Goal: Information Seeking & Learning: Learn about a topic

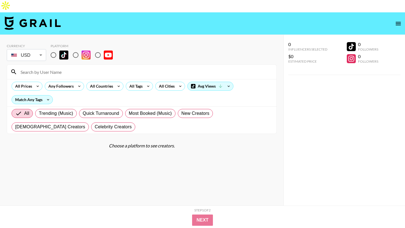
click at [80, 49] on input "radio" at bounding box center [76, 55] width 12 height 12
radio input "true"
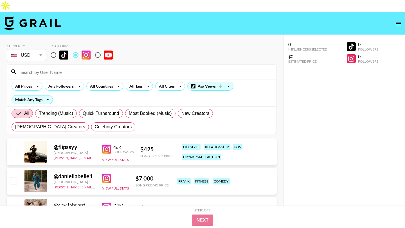
click at [55, 49] on input "radio" at bounding box center [54, 55] width 12 height 12
radio input "true"
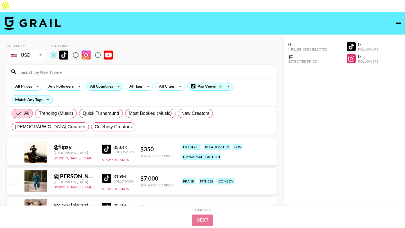
click at [109, 82] on div "All Countries" at bounding box center [101, 86] width 28 height 8
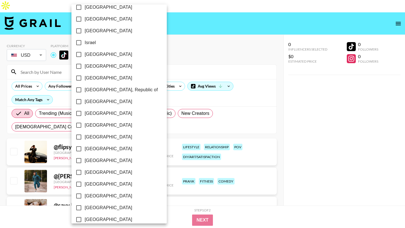
scroll to position [428, 0]
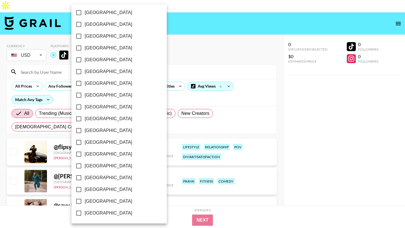
click at [105, 200] on span "[GEOGRAPHIC_DATA]" at bounding box center [109, 201] width 48 height 7
click at [85, 200] on input "[GEOGRAPHIC_DATA]" at bounding box center [79, 202] width 12 height 12
checkbox input "true"
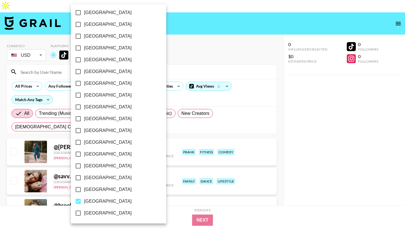
click at [162, 43] on div at bounding box center [202, 114] width 405 height 228
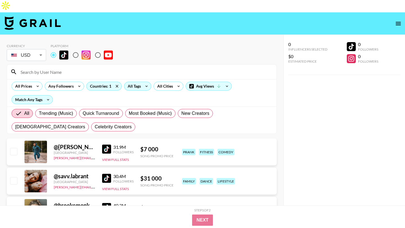
click at [144, 82] on icon at bounding box center [146, 86] width 9 height 8
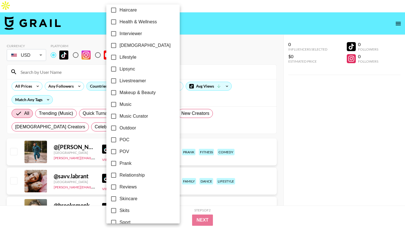
scroll to position [262, 0]
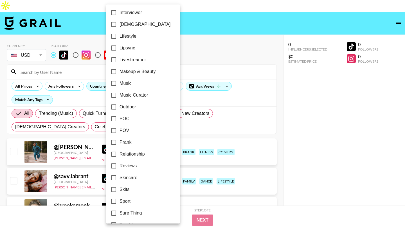
click at [136, 132] on label "POV" at bounding box center [139, 131] width 63 height 12
click at [120, 132] on input "POV" at bounding box center [114, 131] width 12 height 12
checkbox input "true"
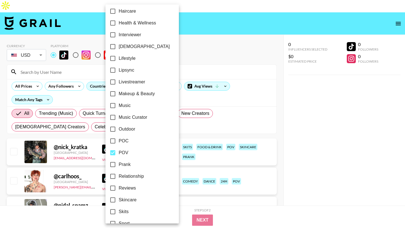
scroll to position [237, 0]
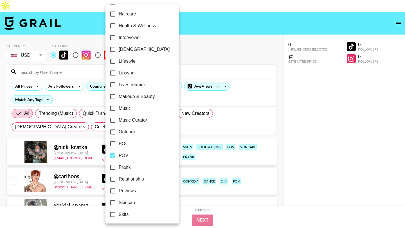
click at [135, 72] on label "Lipsync" at bounding box center [138, 73] width 63 height 12
click at [119, 72] on input "Lipsync" at bounding box center [113, 73] width 12 height 12
checkbox input "true"
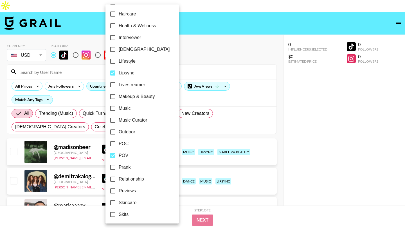
click at [210, 21] on div at bounding box center [202, 114] width 405 height 228
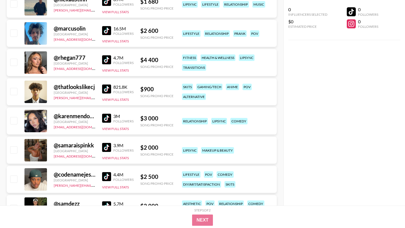
scroll to position [617, 0]
click at [106, 143] on img at bounding box center [106, 147] width 9 height 9
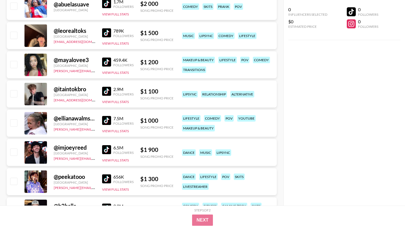
scroll to position [2314, 0]
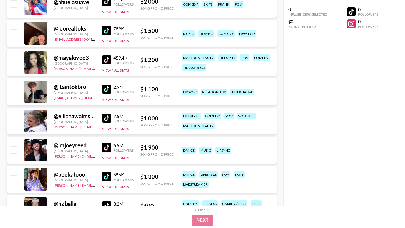
click at [108, 114] on img at bounding box center [106, 118] width 9 height 9
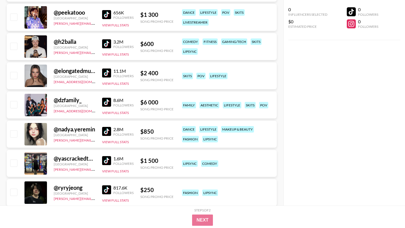
scroll to position [2480, 0]
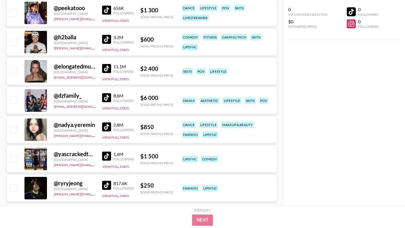
click at [109, 123] on img at bounding box center [106, 127] width 9 height 9
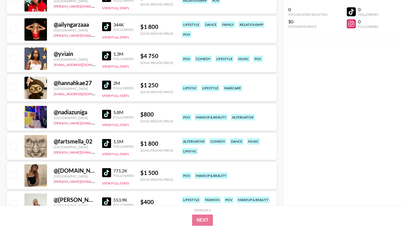
scroll to position [2952, 0]
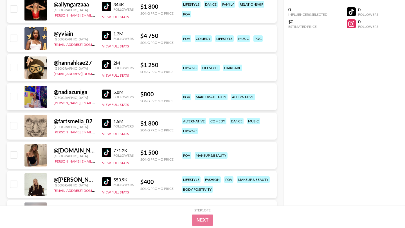
click at [107, 148] on img at bounding box center [106, 152] width 9 height 9
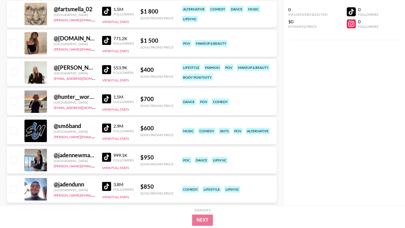
scroll to position [3076, 0]
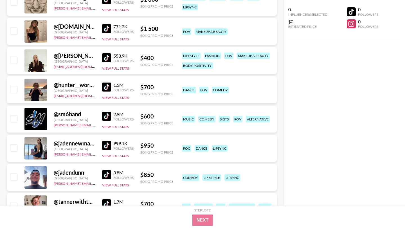
click at [107, 141] on img at bounding box center [106, 145] width 9 height 9
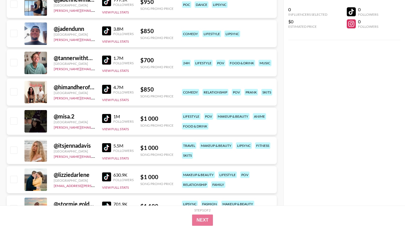
scroll to position [3221, 0]
click at [109, 143] on img at bounding box center [106, 147] width 9 height 9
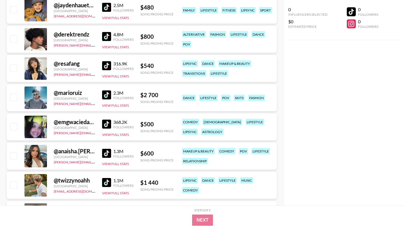
scroll to position [3537, 0]
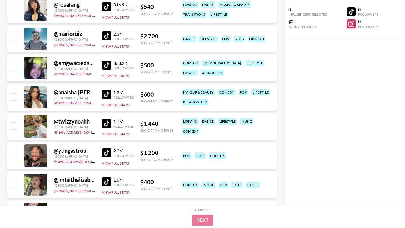
click at [107, 61] on img at bounding box center [106, 65] width 9 height 9
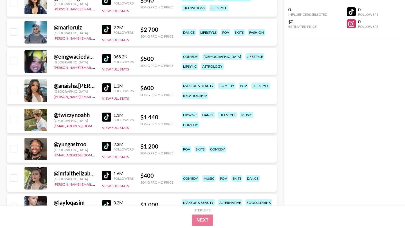
click at [108, 171] on img at bounding box center [106, 175] width 9 height 9
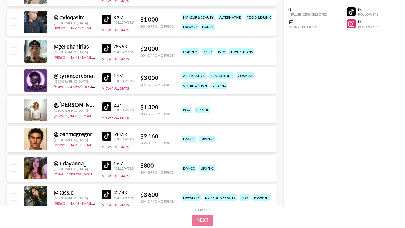
scroll to position [3733, 0]
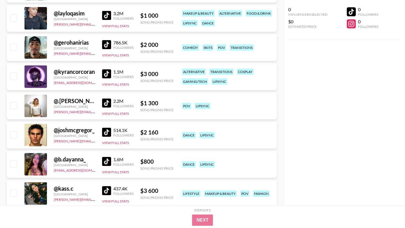
click at [108, 99] on img at bounding box center [106, 103] width 9 height 9
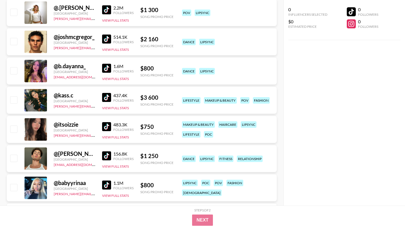
scroll to position [3827, 0]
click at [109, 123] on img at bounding box center [106, 127] width 9 height 9
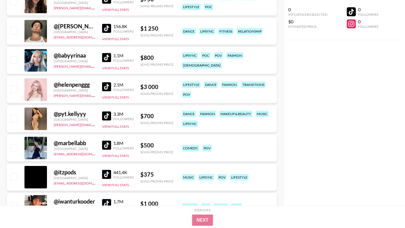
scroll to position [3964, 0]
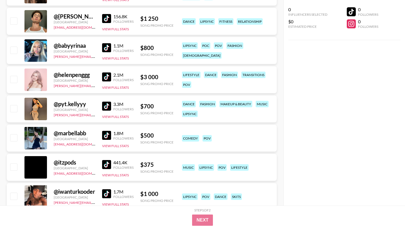
click at [106, 131] on img at bounding box center [106, 135] width 9 height 9
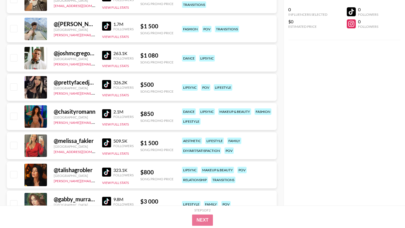
scroll to position [4477, 0]
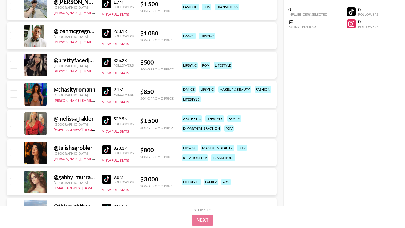
click at [108, 116] on img at bounding box center [106, 120] width 9 height 9
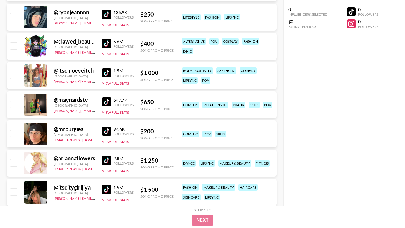
scroll to position [4716, 0]
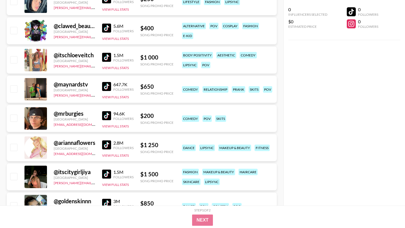
click at [105, 53] on img at bounding box center [106, 57] width 9 height 9
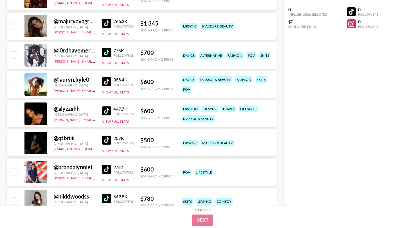
scroll to position [5955, 0]
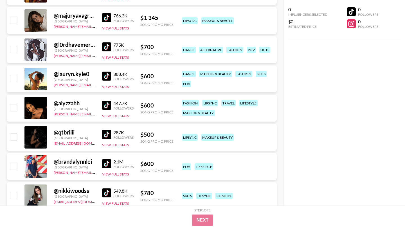
click at [107, 72] on img at bounding box center [106, 76] width 9 height 9
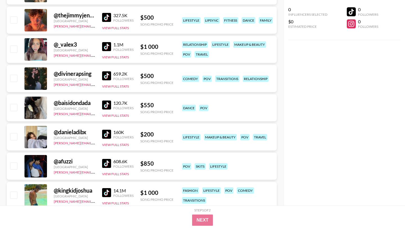
scroll to position [6406, 0]
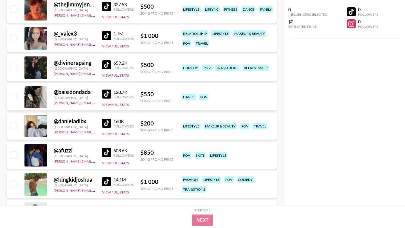
click at [106, 119] on img at bounding box center [106, 123] width 9 height 9
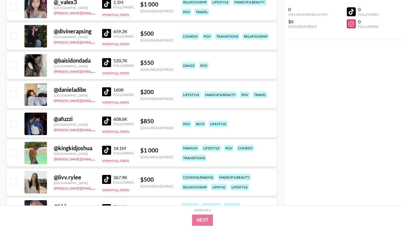
scroll to position [6447, 0]
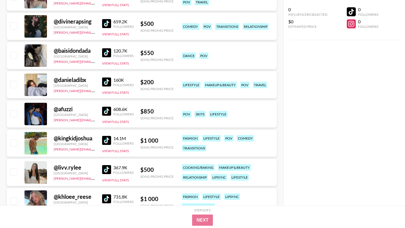
click at [106, 165] on img at bounding box center [106, 169] width 9 height 9
click at [52, 189] on div "@ khloee_reese [GEOGRAPHIC_DATA] [PERSON_NAME][EMAIL_ADDRESS][DOMAIN_NAME] 731.…" at bounding box center [142, 202] width 270 height 27
click at [102, 195] on img at bounding box center [106, 199] width 9 height 9
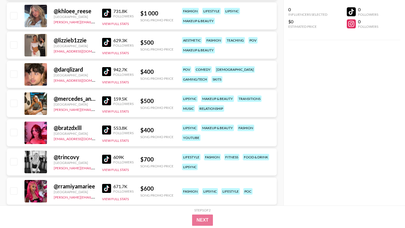
scroll to position [6633, 0]
click at [105, 125] on img at bounding box center [106, 129] width 9 height 9
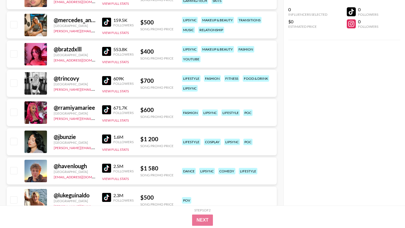
click at [107, 135] on img at bounding box center [106, 139] width 9 height 9
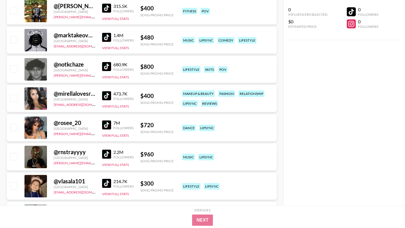
scroll to position [6967, 0]
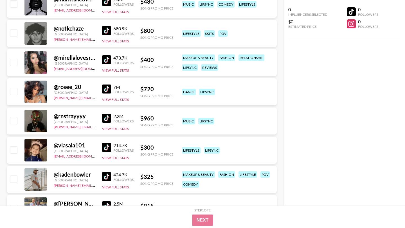
click at [106, 143] on img at bounding box center [106, 147] width 9 height 9
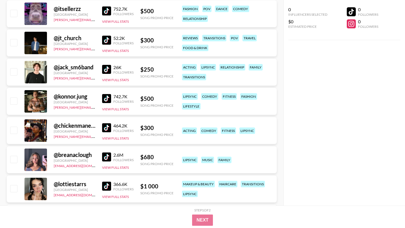
scroll to position [7286, 0]
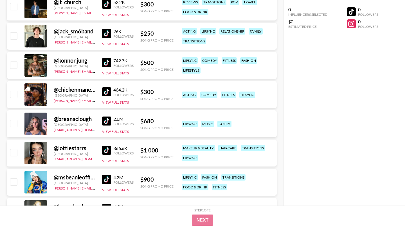
click at [108, 146] on img at bounding box center [106, 150] width 9 height 9
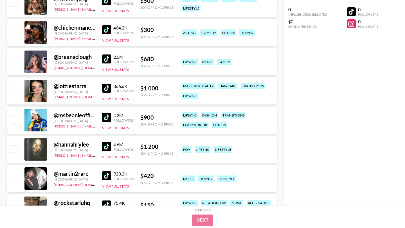
scroll to position [7351, 0]
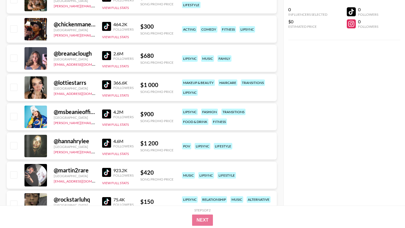
click at [104, 139] on img at bounding box center [106, 143] width 9 height 9
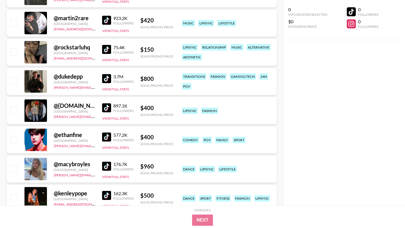
scroll to position [7535, 0]
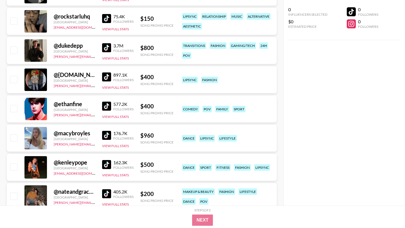
click at [106, 131] on img at bounding box center [106, 135] width 9 height 9
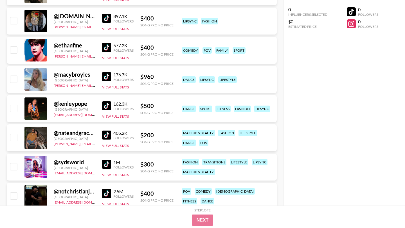
scroll to position [7600, 0]
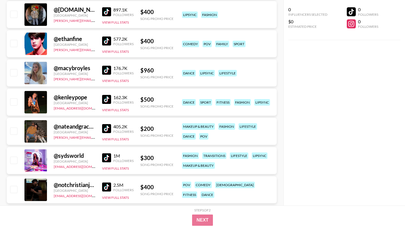
click at [108, 66] on img at bounding box center [106, 70] width 9 height 9
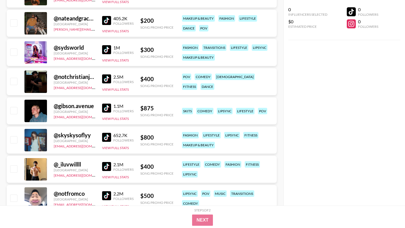
scroll to position [7715, 0]
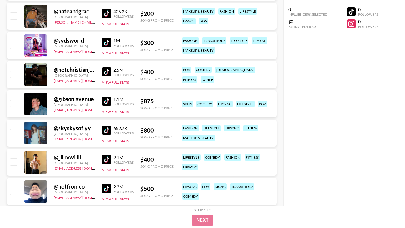
click at [108, 126] on img at bounding box center [106, 130] width 9 height 9
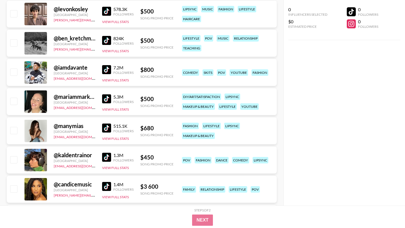
scroll to position [8100, 0]
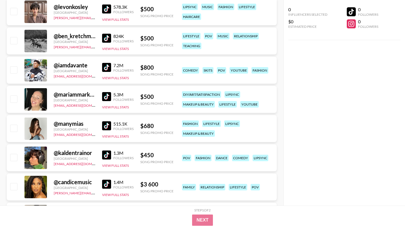
click at [104, 122] on img at bounding box center [106, 126] width 9 height 9
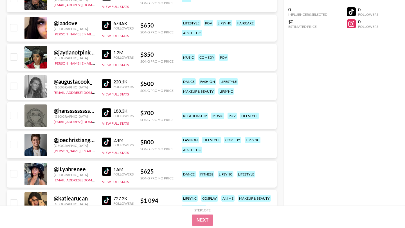
scroll to position [8351, 0]
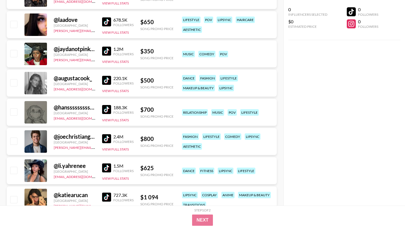
click at [107, 164] on img at bounding box center [106, 168] width 9 height 9
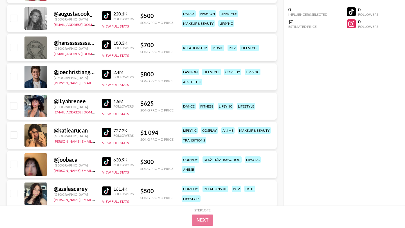
scroll to position [8416, 0]
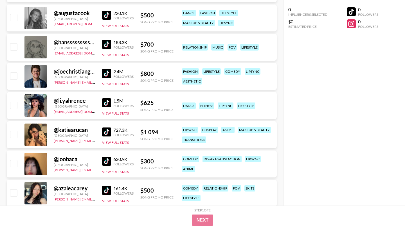
click at [107, 128] on img at bounding box center [106, 132] width 9 height 9
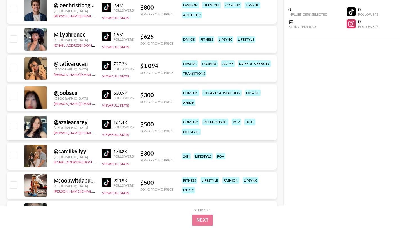
scroll to position [8496, 0]
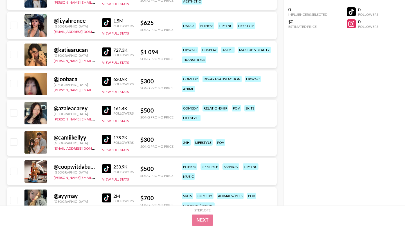
click at [107, 106] on img at bounding box center [106, 110] width 9 height 9
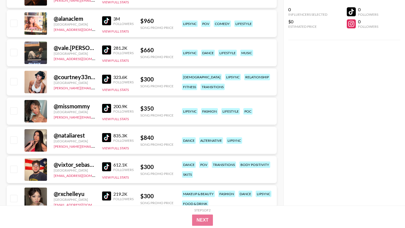
scroll to position [8943, 0]
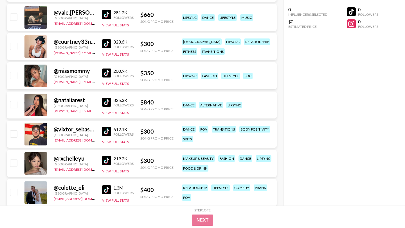
click at [105, 156] on img at bounding box center [106, 160] width 9 height 9
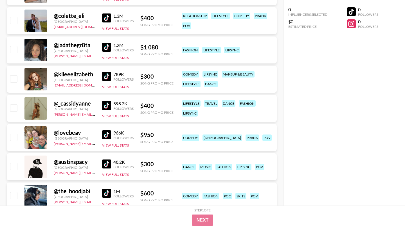
scroll to position [9116, 0]
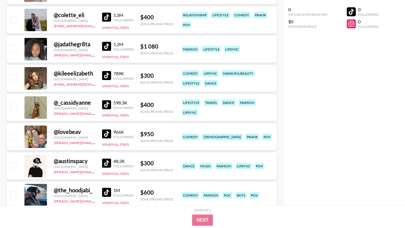
click at [105, 100] on img at bounding box center [106, 104] width 9 height 9
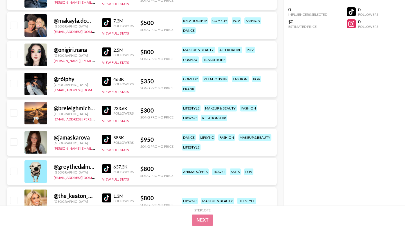
scroll to position [9316, 0]
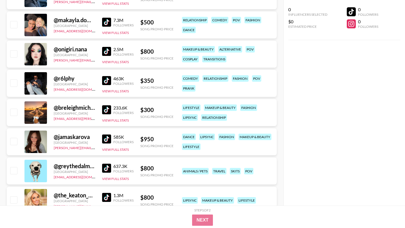
click at [104, 135] on img at bounding box center [106, 139] width 9 height 9
click at [105, 106] on img at bounding box center [106, 110] width 9 height 9
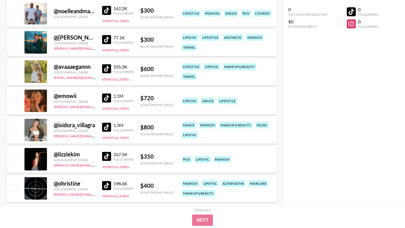
scroll to position [9534, 0]
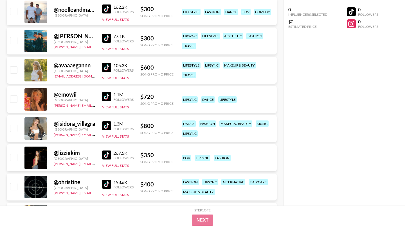
click at [108, 92] on img at bounding box center [106, 96] width 9 height 9
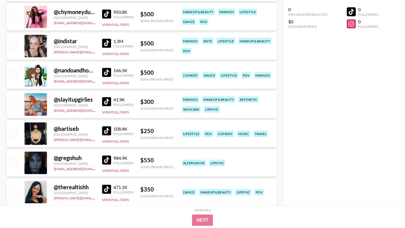
scroll to position [10087, 0]
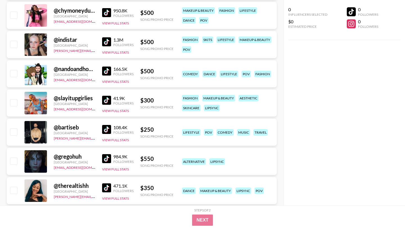
click at [108, 37] on img at bounding box center [106, 41] width 9 height 9
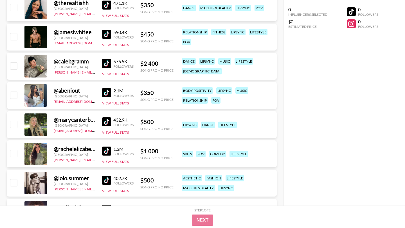
scroll to position [10277, 0]
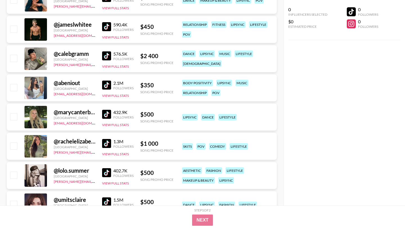
click at [109, 110] on img at bounding box center [106, 114] width 9 height 9
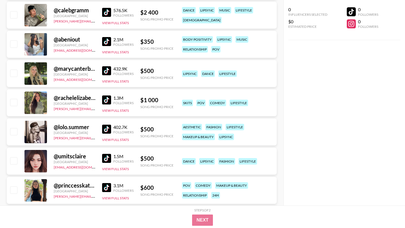
scroll to position [10322, 0]
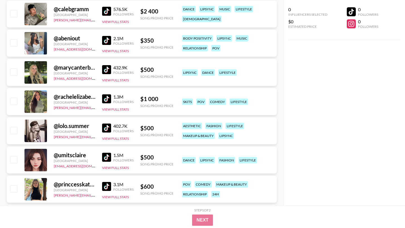
click at [106, 124] on img at bounding box center [106, 128] width 9 height 9
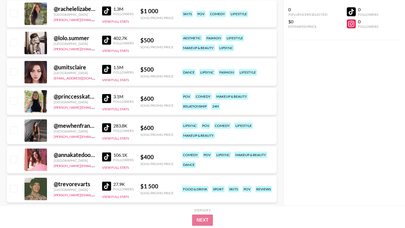
scroll to position [10411, 0]
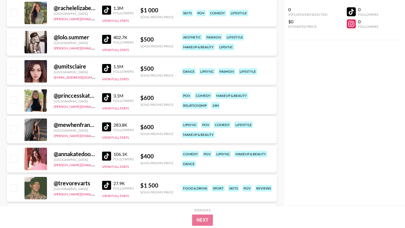
click at [106, 123] on img at bounding box center [106, 127] width 9 height 9
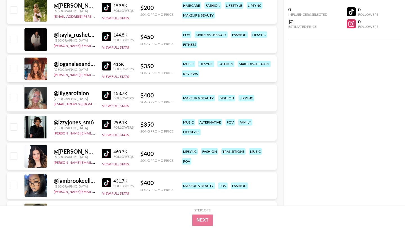
scroll to position [10741, 0]
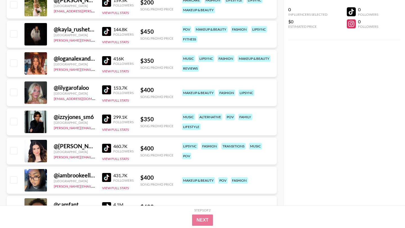
click at [107, 86] on img at bounding box center [106, 90] width 9 height 9
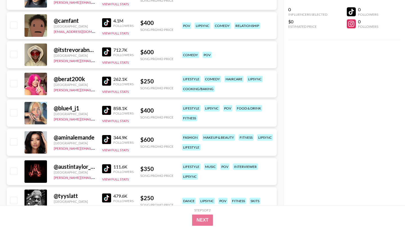
scroll to position [10925, 0]
click at [103, 106] on img at bounding box center [106, 110] width 9 height 9
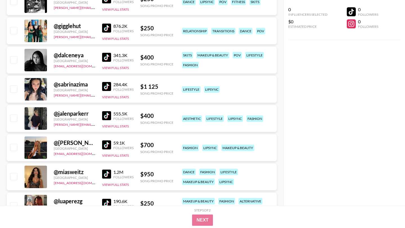
scroll to position [11135, 0]
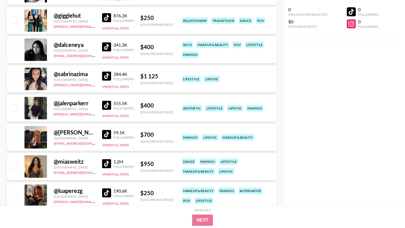
click at [104, 72] on img at bounding box center [106, 76] width 9 height 9
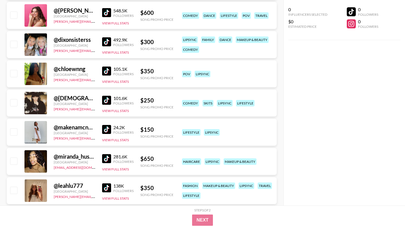
scroll to position [11443, 0]
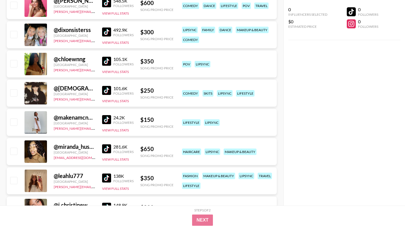
click at [107, 174] on img at bounding box center [106, 178] width 9 height 9
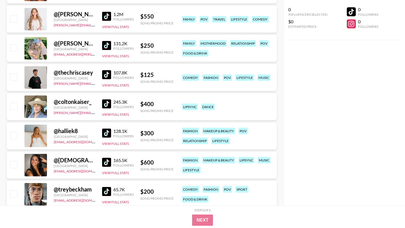
scroll to position [11757, 0]
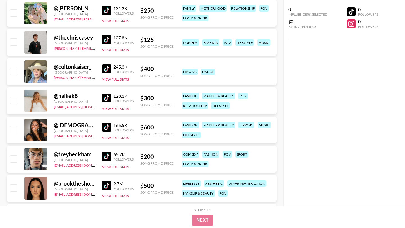
click at [108, 35] on img at bounding box center [106, 39] width 9 height 9
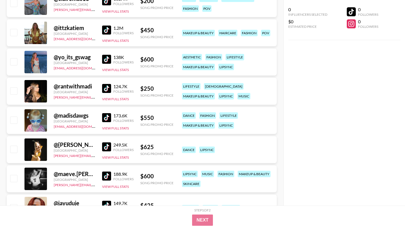
scroll to position [12127, 0]
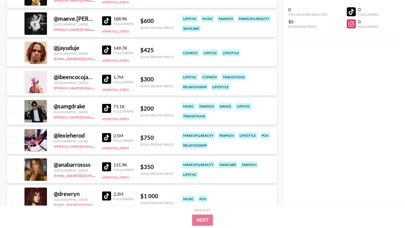
click at [108, 163] on img at bounding box center [106, 167] width 9 height 9
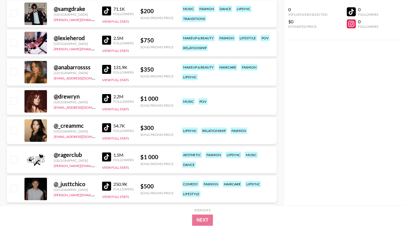
scroll to position [12232, 0]
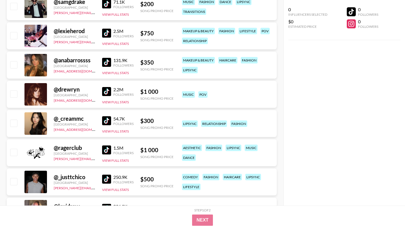
click at [103, 116] on img at bounding box center [106, 120] width 9 height 9
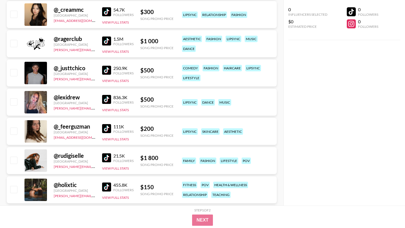
scroll to position [12351, 0]
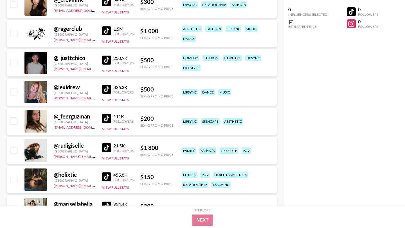
click at [107, 85] on img at bounding box center [106, 89] width 9 height 9
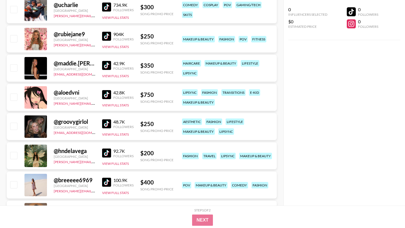
scroll to position [13266, 0]
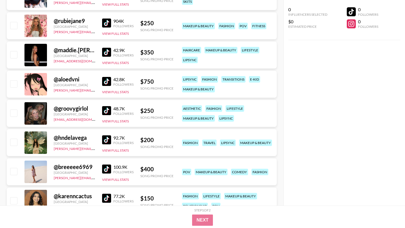
click at [109, 75] on div "42.8K Followers View Full Stats" at bounding box center [118, 85] width 32 height 20
click at [109, 77] on img at bounding box center [106, 81] width 9 height 9
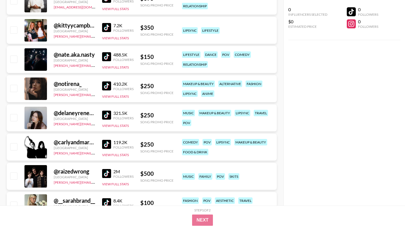
scroll to position [13526, 0]
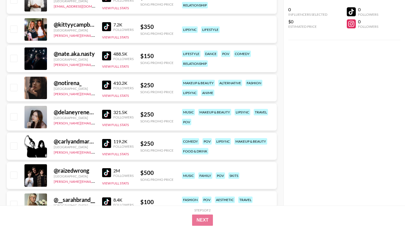
click at [105, 81] on img at bounding box center [106, 85] width 9 height 9
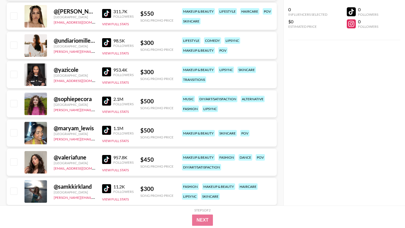
scroll to position [12980, 0]
